Goal: Information Seeking & Learning: Learn about a topic

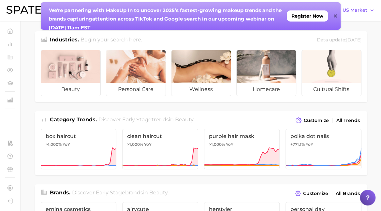
click at [119, 2] on div "We're partnering with MakeUp In to un cover 2025’s fastest-growing makeup trend…" at bounding box center [161, 19] width 241 height 34
click at [335, 14] on icon at bounding box center [335, 15] width 3 height 5
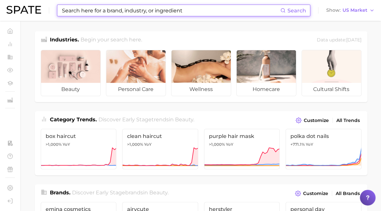
click at [150, 7] on input at bounding box center [170, 10] width 219 height 11
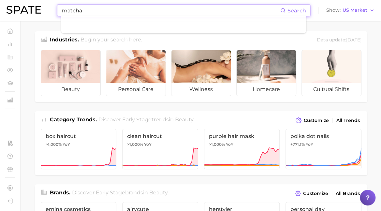
type input "matcha"
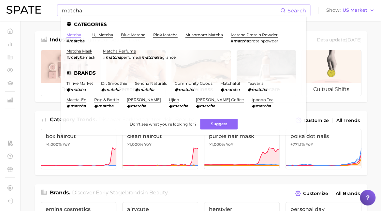
click at [72, 34] on link "matcha" at bounding box center [73, 34] width 15 height 5
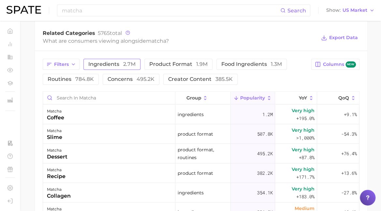
click at [110, 60] on button "ingredients 2.7m" at bounding box center [111, 64] width 57 height 11
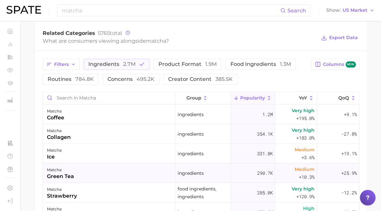
click at [106, 163] on div "matcha green tea" at bounding box center [109, 173] width 132 height 20
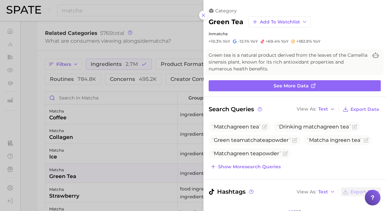
click at [106, 163] on div at bounding box center [193, 105] width 386 height 211
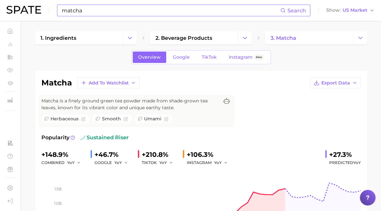
click at [102, 10] on input "matcha" at bounding box center [170, 10] width 219 height 11
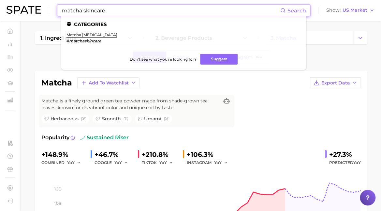
click at [94, 40] on em "matchaskincare" at bounding box center [85, 40] width 32 height 5
click at [92, 37] on li "matcha [MEDICAL_DATA] # matchaskincare" at bounding box center [91, 37] width 51 height 11
click at [77, 36] on link "matcha [MEDICAL_DATA]" at bounding box center [91, 34] width 51 height 5
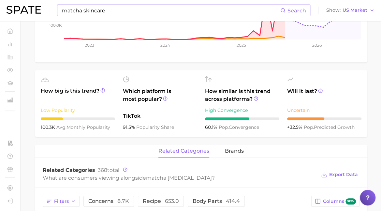
scroll to position [158, 0]
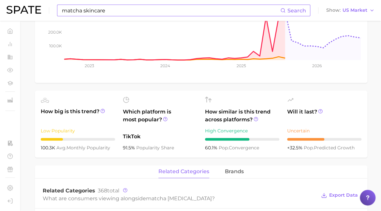
click at [103, 16] on div "matcha skincare Search Show US Market" at bounding box center [191, 10] width 368 height 21
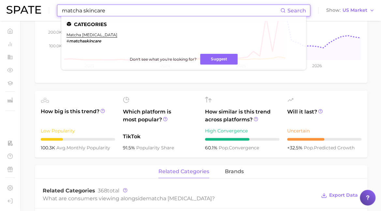
click at [99, 14] on input "matcha skincare" at bounding box center [170, 10] width 219 height 11
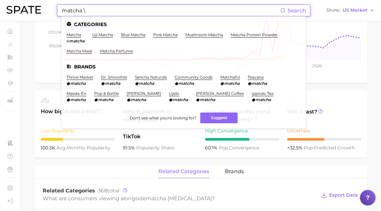
click at [88, 11] on input "matcha \" at bounding box center [170, 10] width 219 height 11
type input "matcha"
click at [72, 41] on em "matcha" at bounding box center [76, 40] width 15 height 5
click at [75, 34] on link "matcha" at bounding box center [73, 34] width 15 height 5
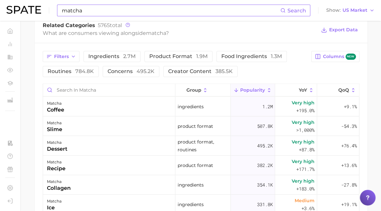
scroll to position [340, 0]
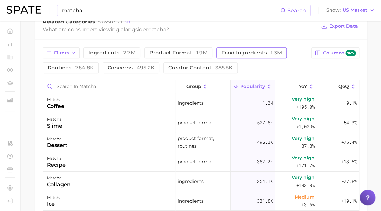
click at [238, 53] on span "food ingredients 1.3m" at bounding box center [251, 52] width 61 height 5
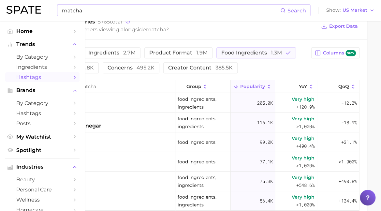
click at [22, 80] on span "Hashtags" at bounding box center [42, 77] width 52 height 6
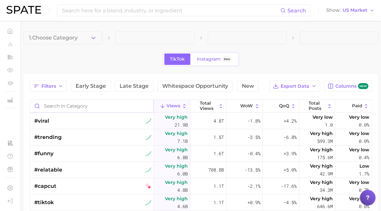
click at [61, 106] on input "Search in category" at bounding box center [91, 106] width 123 height 12
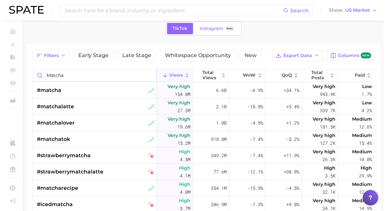
scroll to position [33, 0]
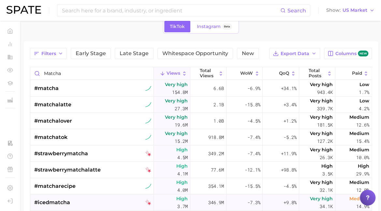
click at [141, 196] on div "#icedmatcha" at bounding box center [92, 202] width 117 height 16
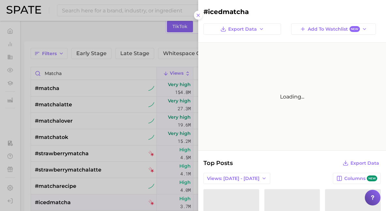
click at [94, 134] on div at bounding box center [193, 105] width 386 height 211
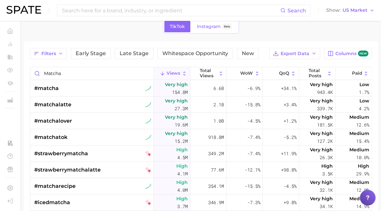
scroll to position [0, 0]
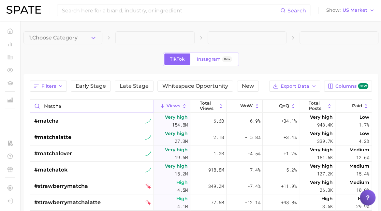
click at [65, 106] on input "matcha" at bounding box center [91, 106] width 123 height 12
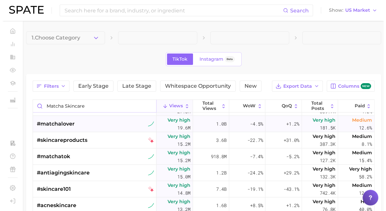
scroll to position [95, 0]
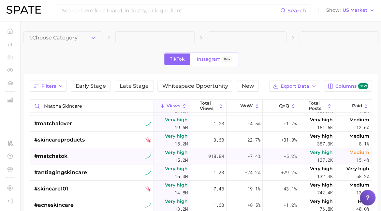
click at [88, 152] on div "#matchatok" at bounding box center [92, 156] width 117 height 16
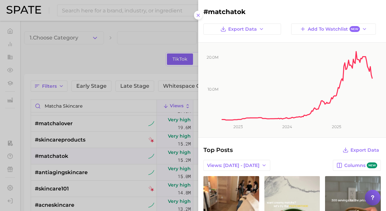
scroll to position [0, 0]
click at [88, 152] on div at bounding box center [193, 105] width 386 height 211
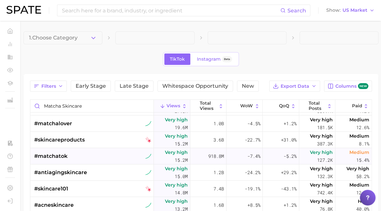
click at [93, 154] on div "#matchatok" at bounding box center [92, 156] width 117 height 16
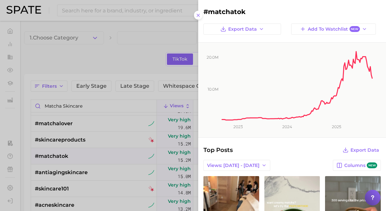
click at [93, 154] on div at bounding box center [193, 105] width 386 height 211
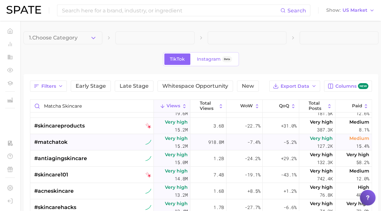
scroll to position [109, 0]
click at [71, 107] on input "matcha skincare" at bounding box center [91, 106] width 123 height 12
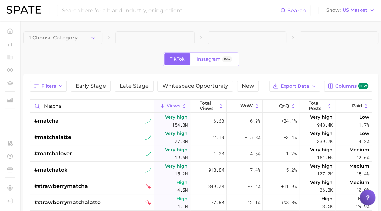
click at [303, 64] on div "TikTok Instagram Beta" at bounding box center [200, 59] width 355 height 14
click at [98, 119] on div "#matcha" at bounding box center [92, 121] width 117 height 16
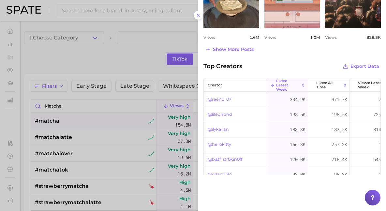
click at [107, 56] on div at bounding box center [193, 105] width 386 height 211
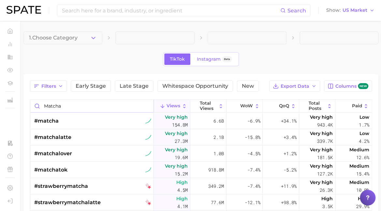
click at [77, 107] on input "matcha" at bounding box center [91, 106] width 123 height 12
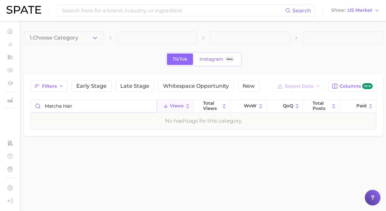
click at [71, 107] on input "matcha hair" at bounding box center [93, 106] width 125 height 12
click at [76, 107] on input "matcha hair" at bounding box center [93, 106] width 125 height 12
type input "matcha haircare"
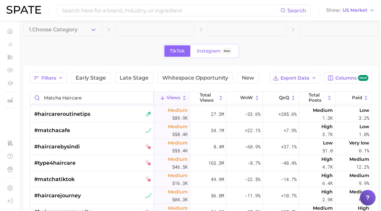
scroll to position [927, 0]
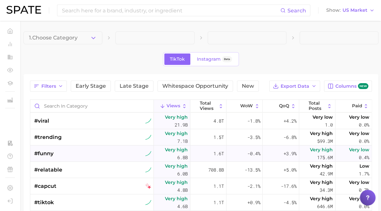
click at [137, 146] on div "#funny" at bounding box center [92, 153] width 117 height 16
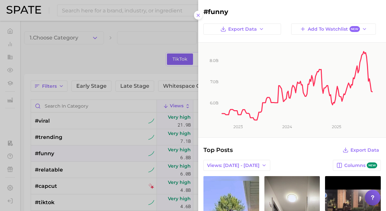
click at [92, 44] on div at bounding box center [193, 105] width 386 height 211
